Goal: Navigation & Orientation: Find specific page/section

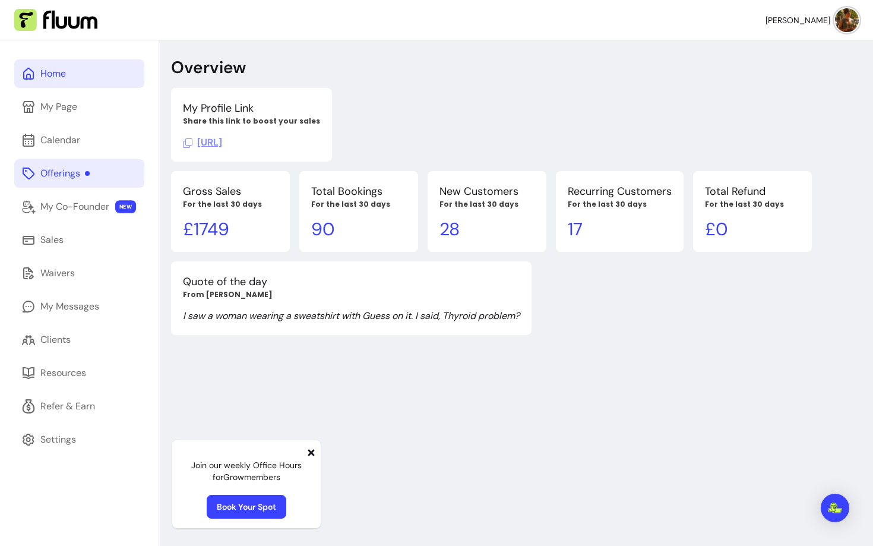
click at [89, 169] on div "Offerings" at bounding box center [64, 173] width 49 height 14
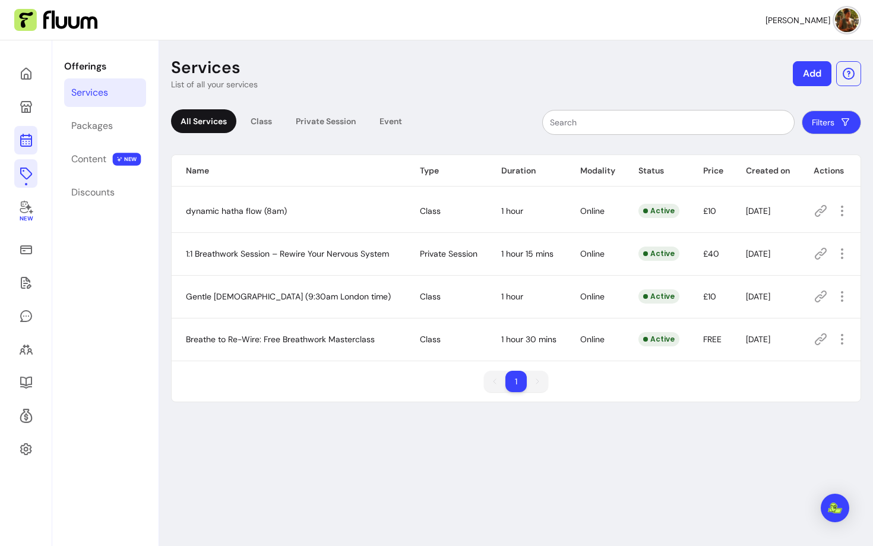
click at [27, 141] on icon at bounding box center [26, 140] width 14 height 14
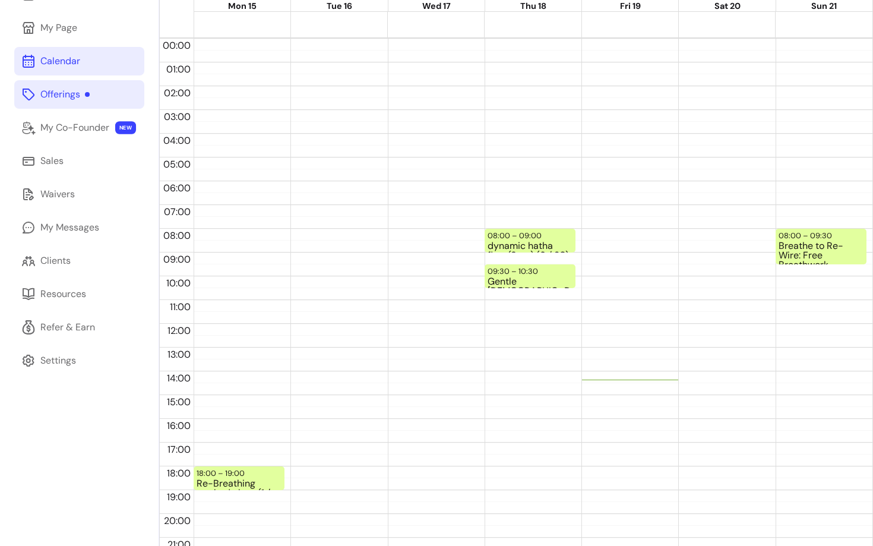
scroll to position [142, 0]
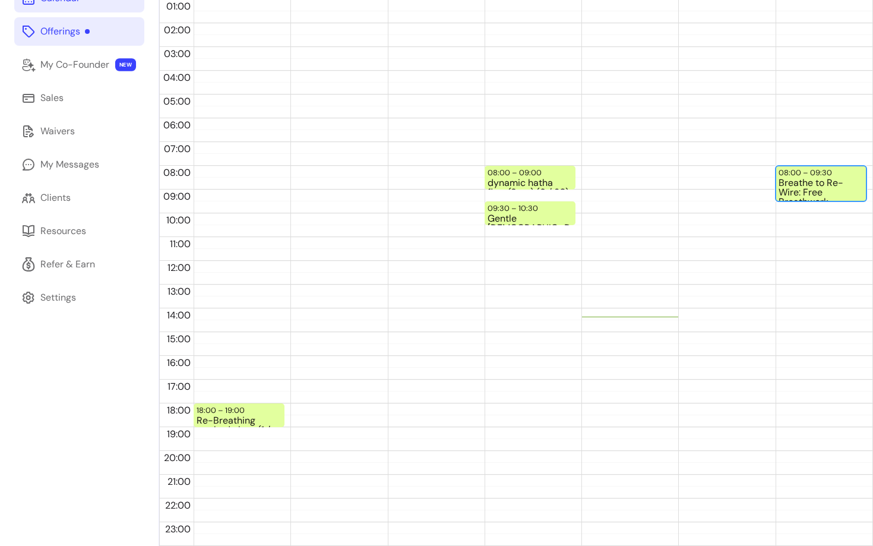
click at [804, 194] on div "Breathe to Re-Wire: Free Breathwork Masterclass" at bounding box center [821, 189] width 85 height 22
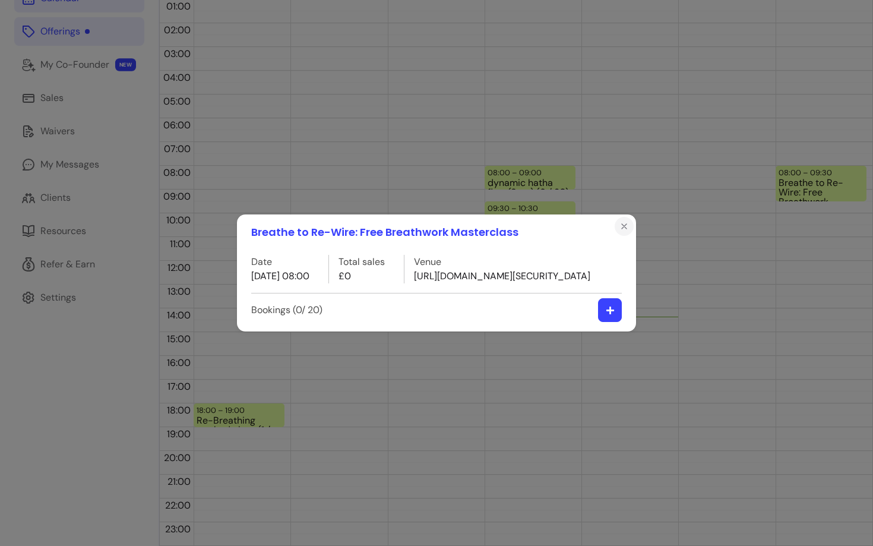
click at [620, 222] on icon "Close" at bounding box center [624, 227] width 10 height 10
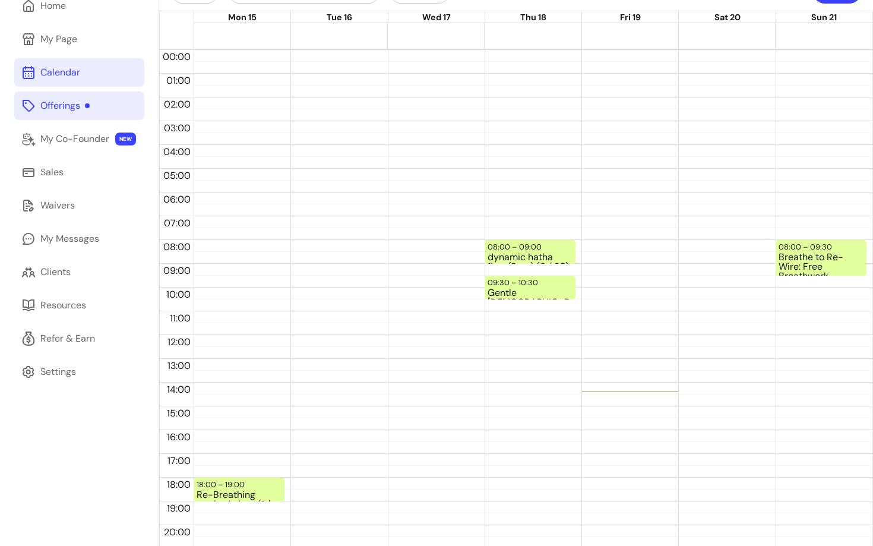
scroll to position [67, 0]
click at [62, 106] on div "Offerings" at bounding box center [64, 106] width 49 height 14
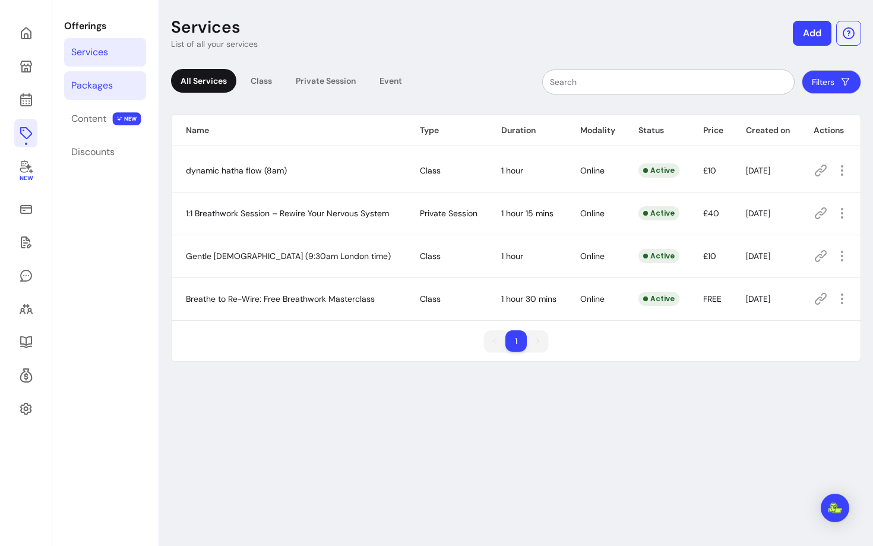
click at [111, 82] on div "Packages" at bounding box center [92, 85] width 42 height 14
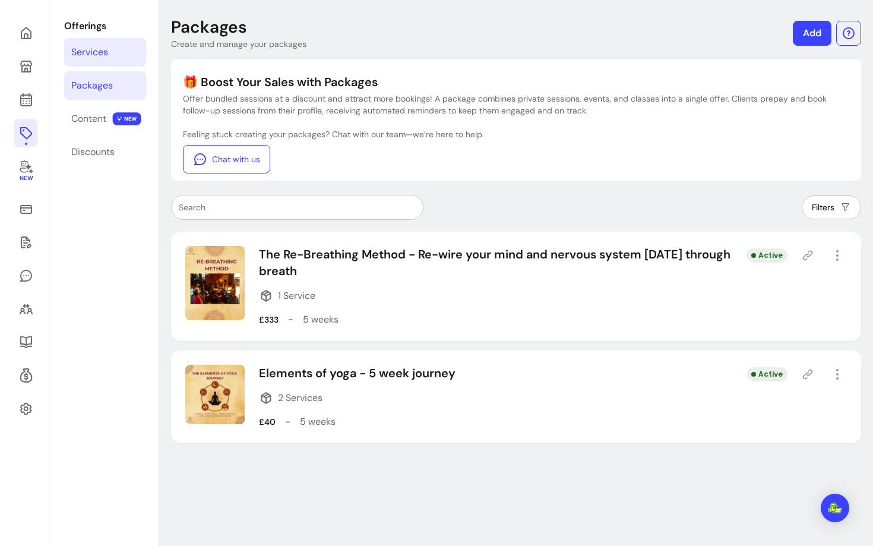
click at [100, 52] on div "Services" at bounding box center [89, 52] width 37 height 14
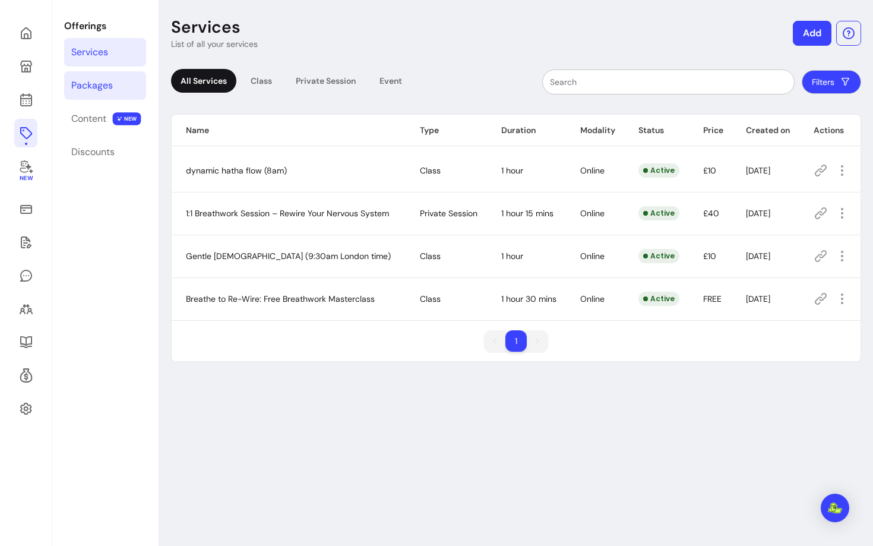
click at [83, 87] on div "Packages" at bounding box center [92, 85] width 42 height 14
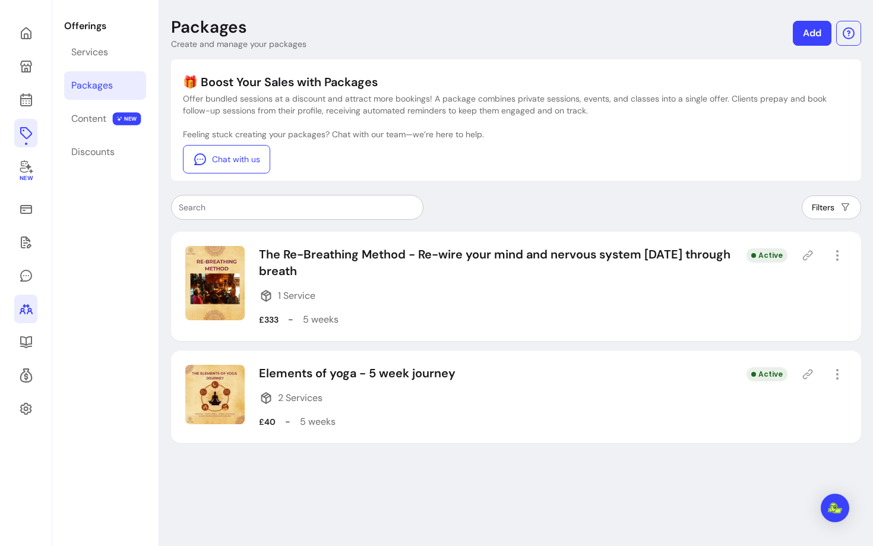
click at [29, 309] on icon at bounding box center [26, 309] width 14 height 14
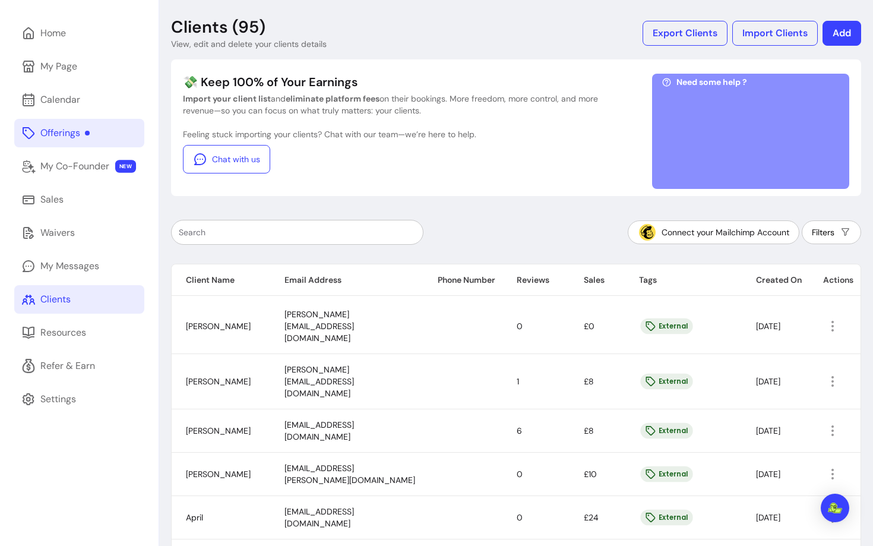
drag, startPoint x: 267, startPoint y: 318, endPoint x: 369, endPoint y: 325, distance: 102.4
click at [369, 325] on td "[PERSON_NAME][EMAIL_ADDRESS][DOMAIN_NAME]" at bounding box center [346, 326] width 153 height 55
click at [340, 419] on span "[EMAIL_ADDRESS][DOMAIN_NAME]" at bounding box center [318, 430] width 69 height 23
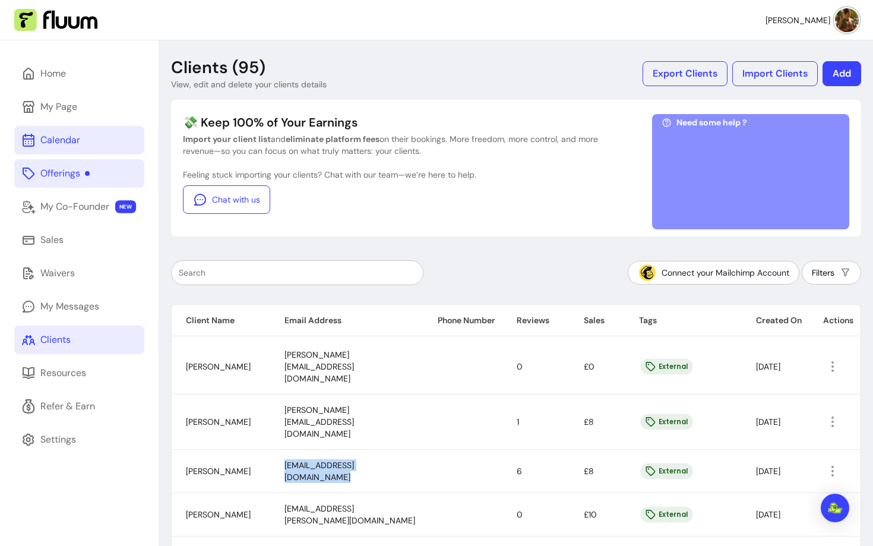
click at [57, 137] on div "Calendar" at bounding box center [60, 140] width 40 height 14
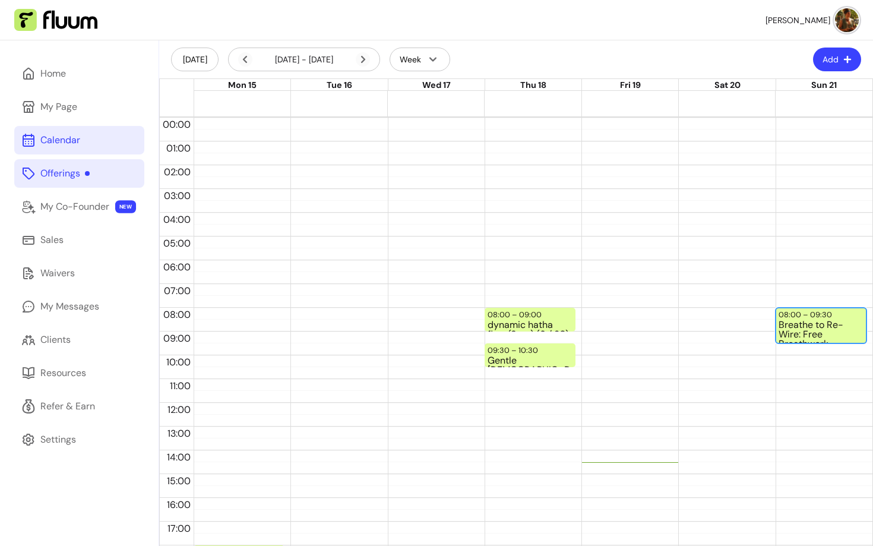
click at [805, 332] on div "Breathe to Re-Wire: Free Breathwork Masterclass" at bounding box center [821, 331] width 85 height 22
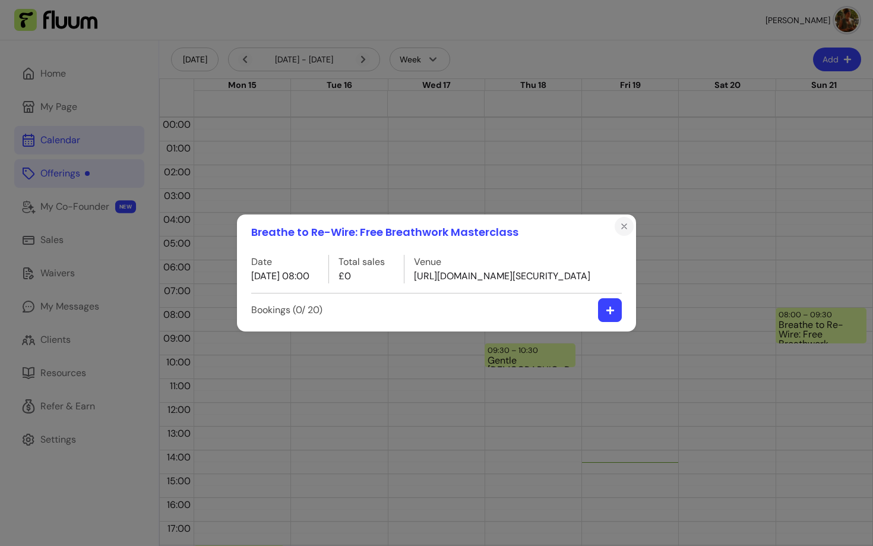
click at [624, 222] on icon "Close" at bounding box center [624, 227] width 10 height 10
